Goal: Information Seeking & Learning: Learn about a topic

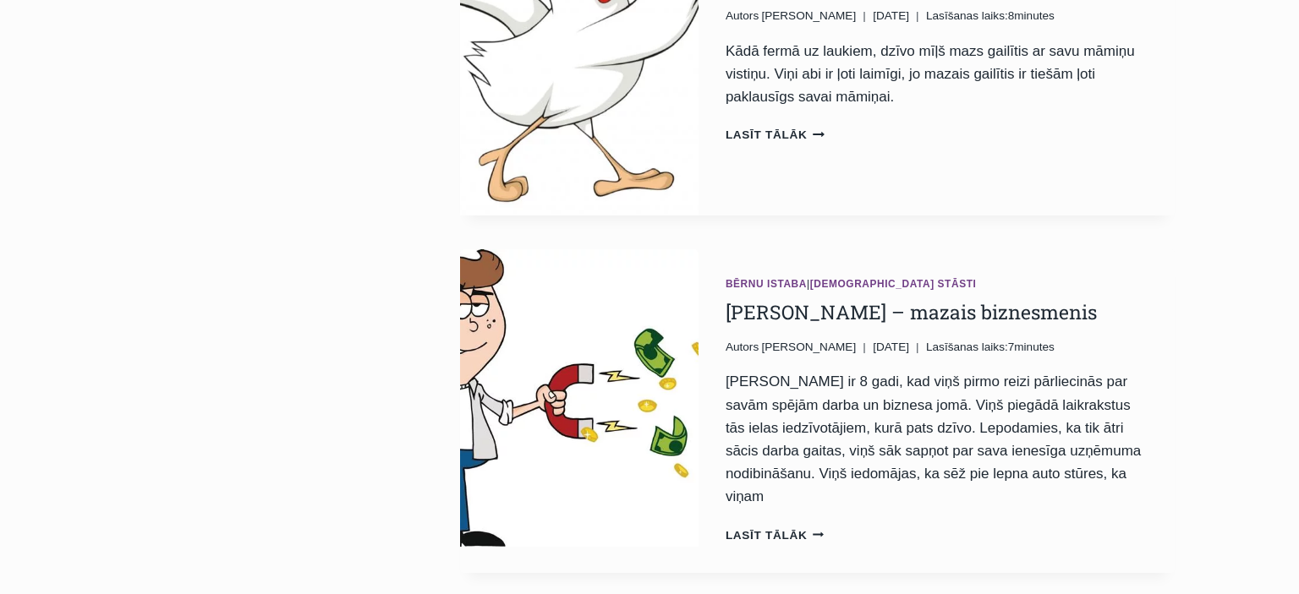
scroll to position [3405, 0]
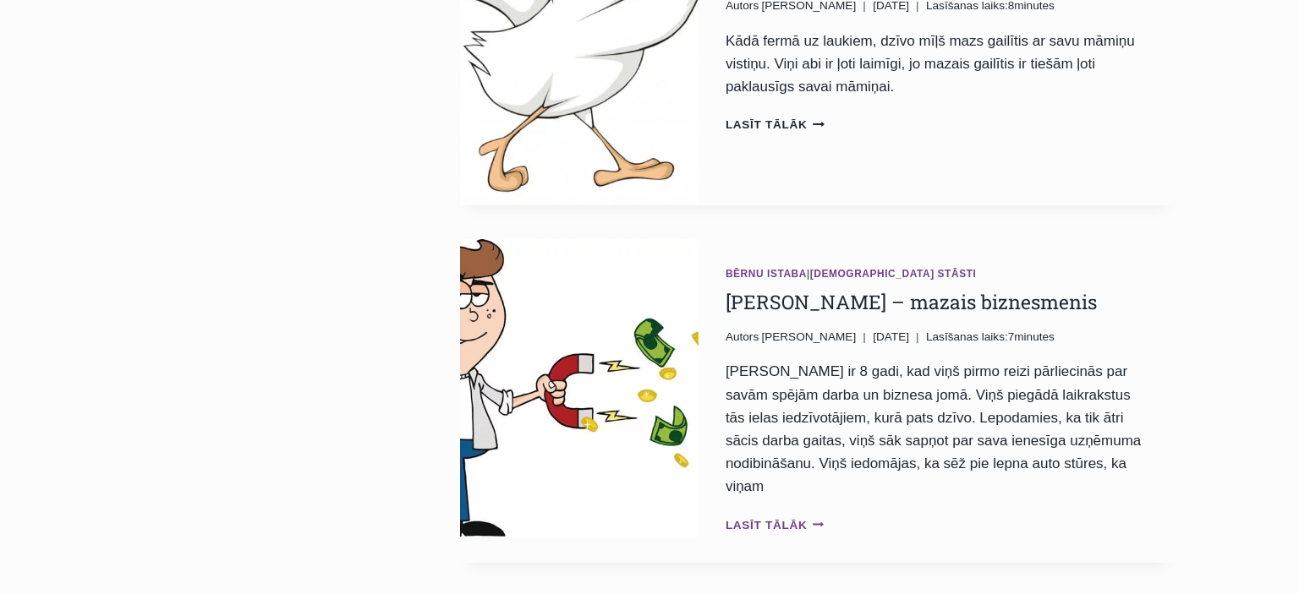
click at [773, 519] on link "Lasīt tālāk Kārlis – mazais biznesmenis Continue" at bounding box center [774, 525] width 99 height 13
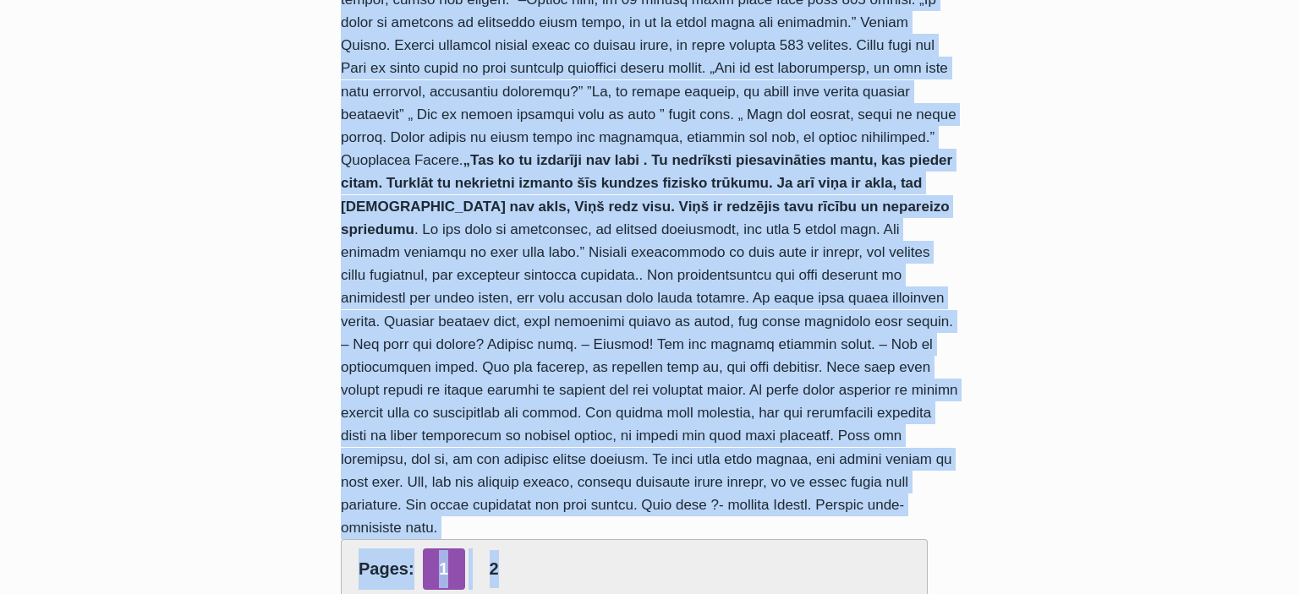
scroll to position [942, 0]
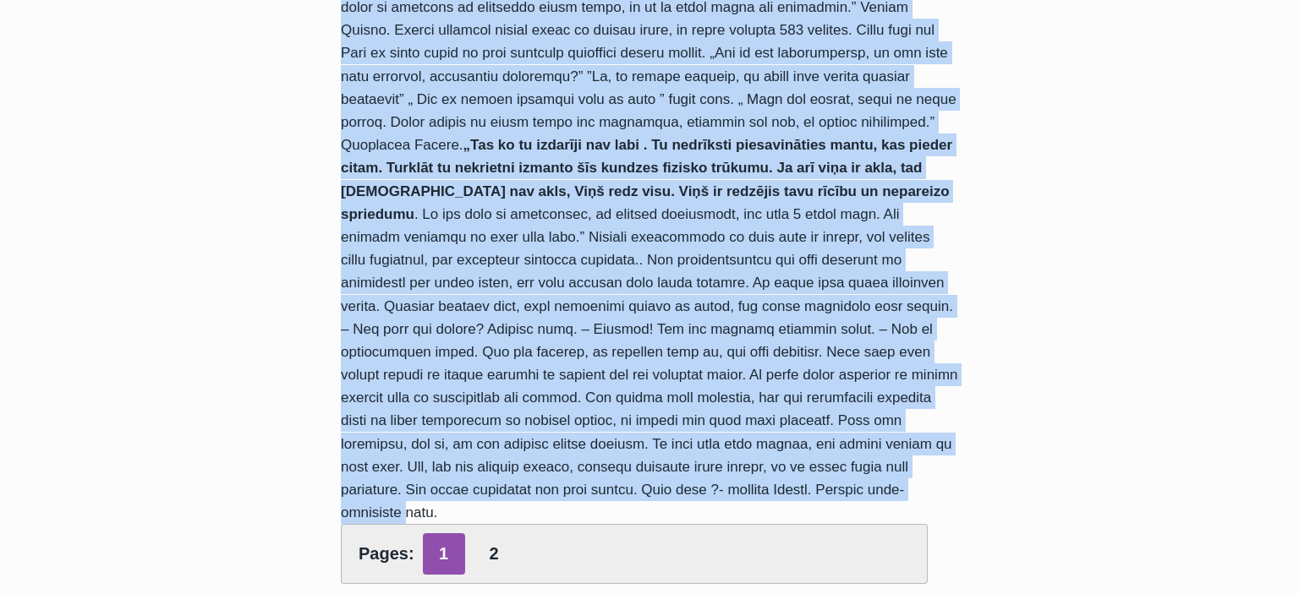
drag, startPoint x: 512, startPoint y: 230, endPoint x: 1003, endPoint y: 467, distance: 545.6
click at [1003, 467] on div "Bērnu istaba | Kristīgi stāsti Kārlis – mazais biznesmenis Autors Iveta Ziemele…" at bounding box center [649, 310] width 712 height 2235
click at [489, 533] on link "2" at bounding box center [494, 553] width 42 height 41
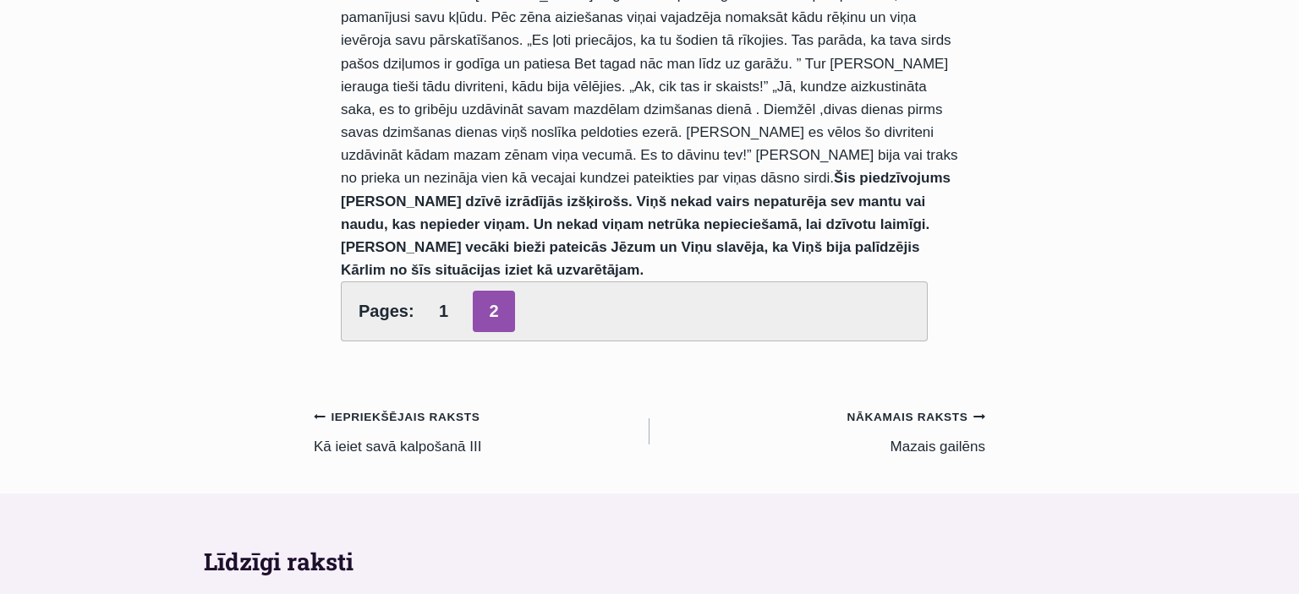
scroll to position [1146, 0]
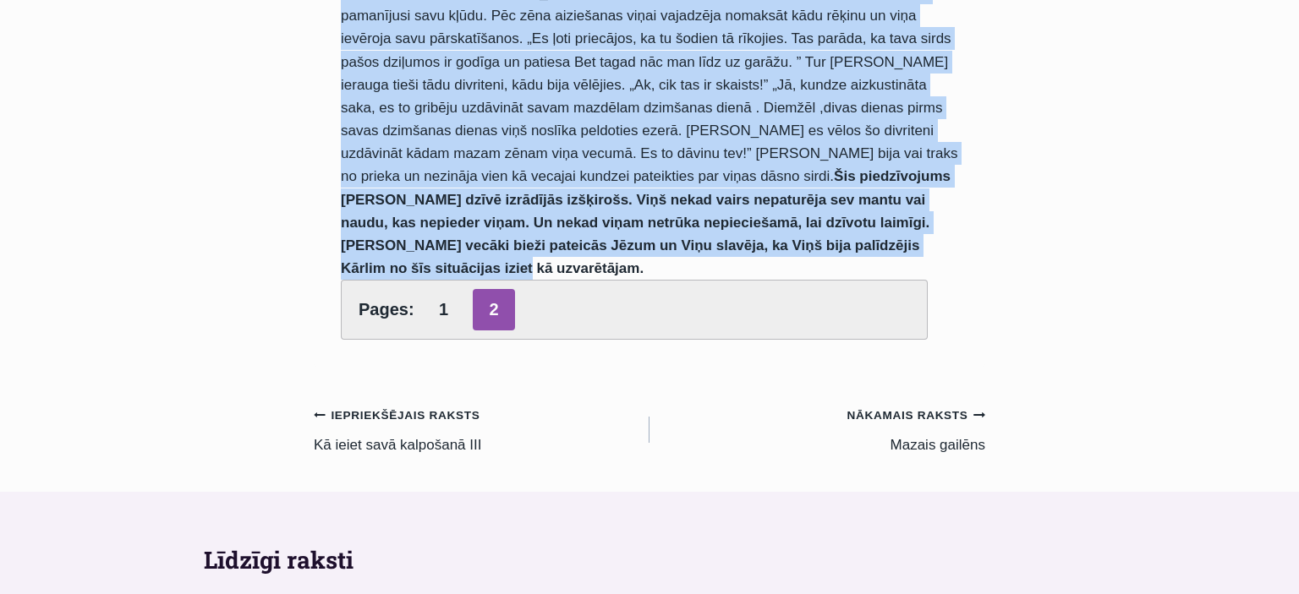
drag, startPoint x: 344, startPoint y: 291, endPoint x: 759, endPoint y: 222, distance: 420.7
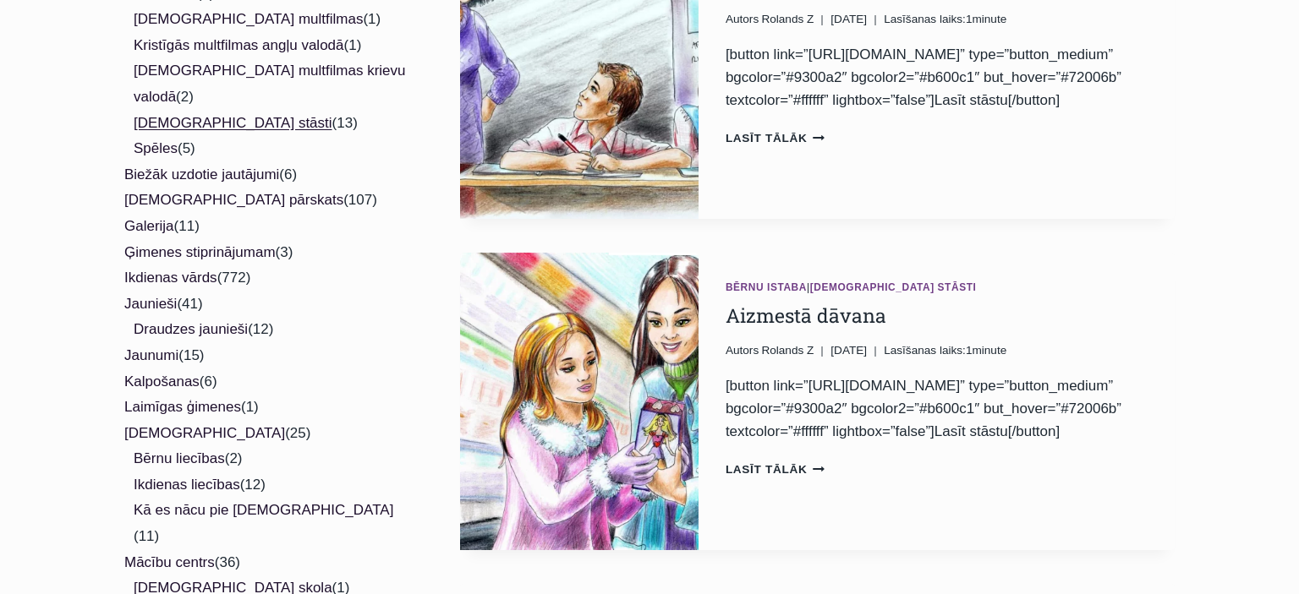
scroll to position [385, 0]
